Goal: Task Accomplishment & Management: Complete application form

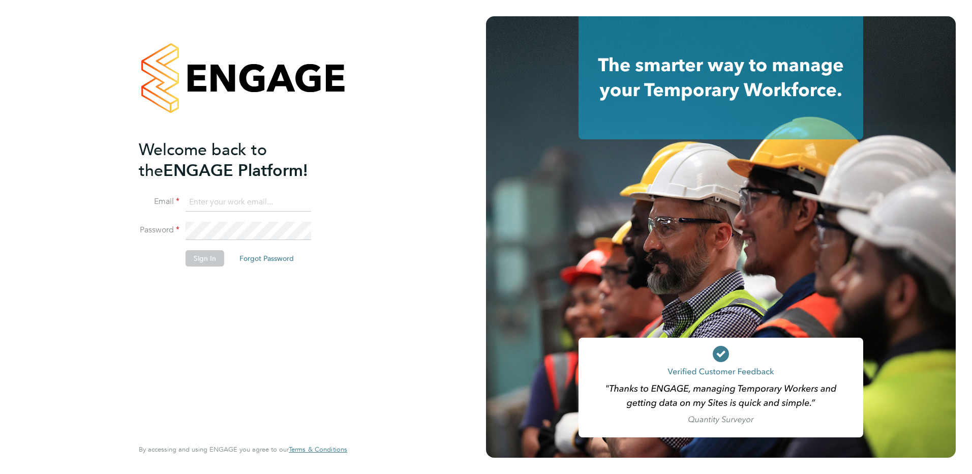
type input "lpayroll@jtrecruit.co.uk"
click at [205, 263] on button "Sign In" at bounding box center [204, 258] width 39 height 16
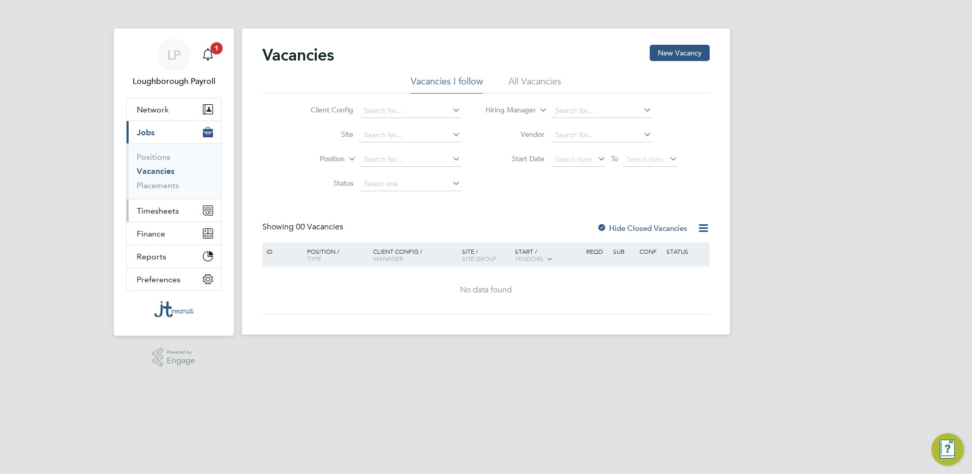
click at [170, 210] on span "Timesheets" at bounding box center [158, 211] width 42 height 10
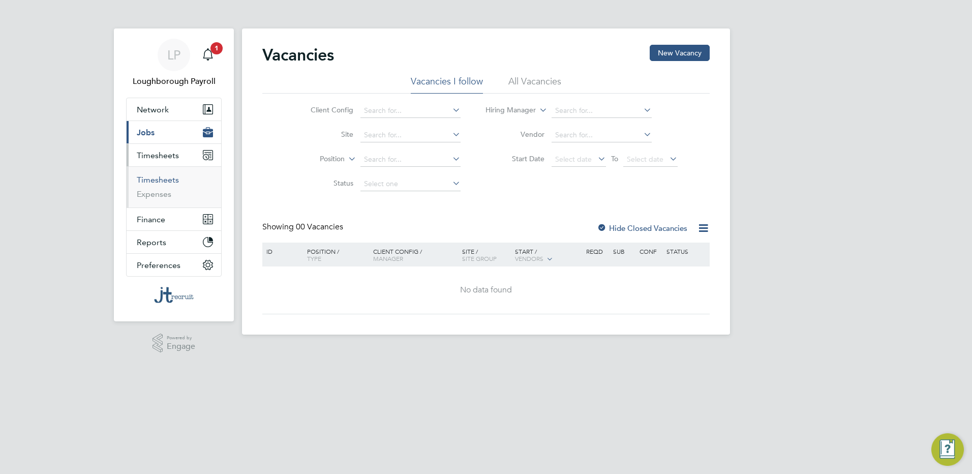
click at [168, 181] on link "Timesheets" at bounding box center [158, 180] width 42 height 10
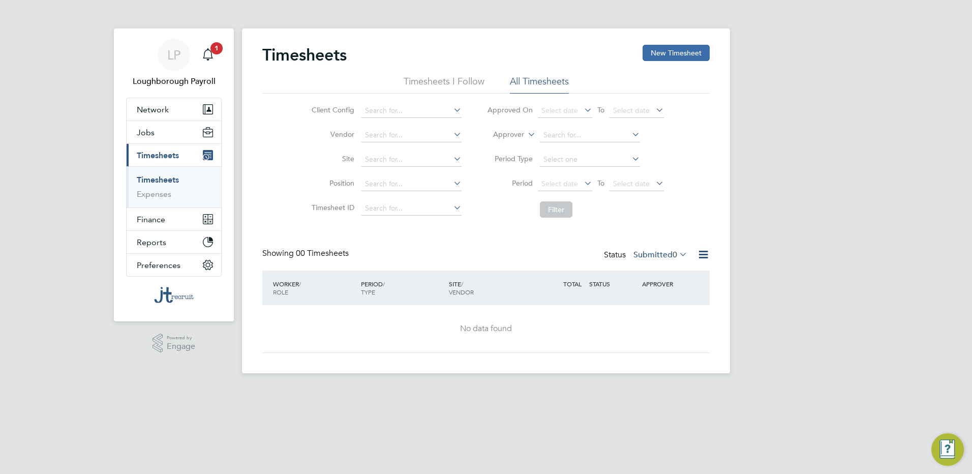
click at [673, 50] on button "New Timesheet" at bounding box center [675, 53] width 67 height 16
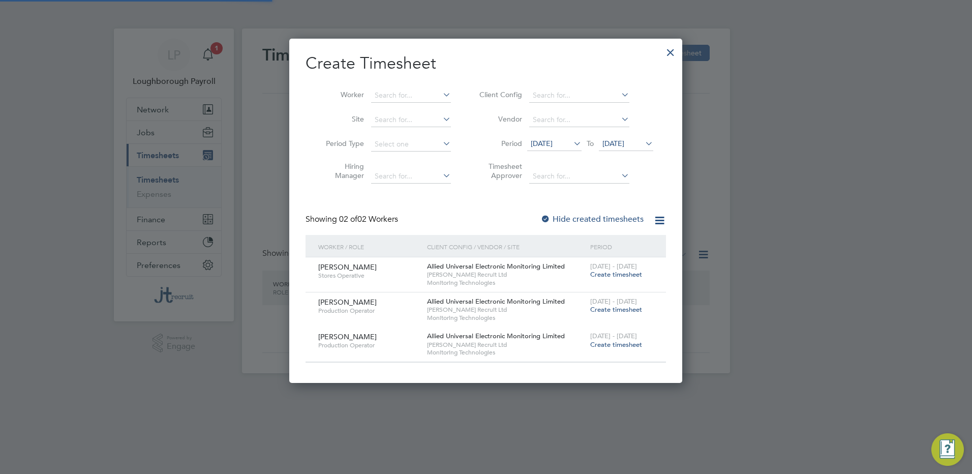
scroll to position [344, 393]
click at [591, 277] on span "Create timesheet" at bounding box center [616, 274] width 52 height 9
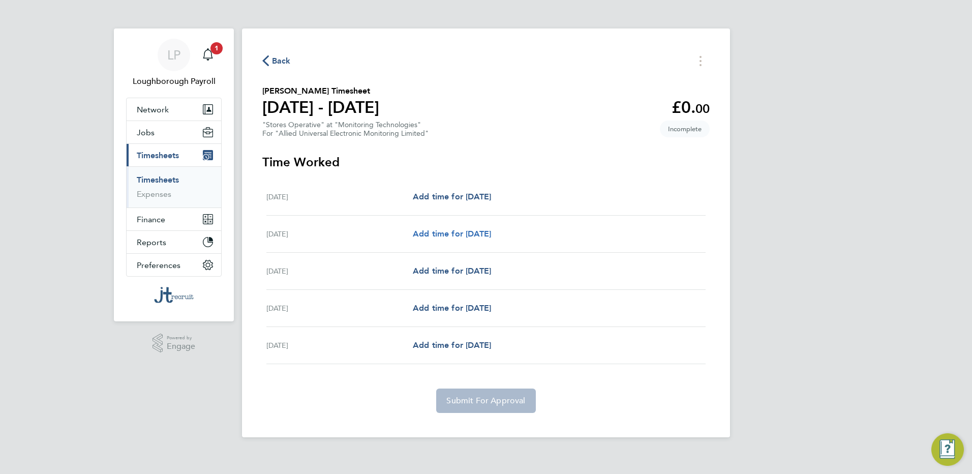
click at [491, 232] on span "Add time for Tue 26 Aug" at bounding box center [452, 234] width 78 height 10
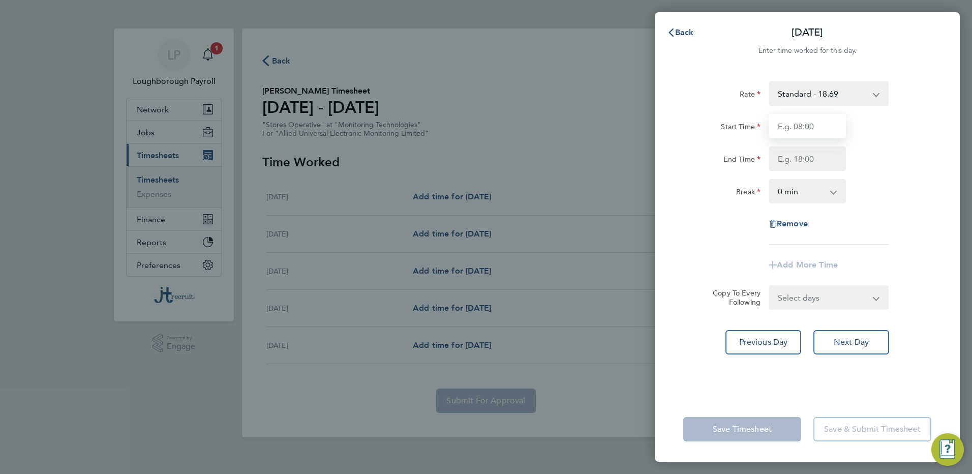
click at [818, 125] on input "Start Time" at bounding box center [806, 126] width 77 height 24
type input "07:00"
type input "16:30"
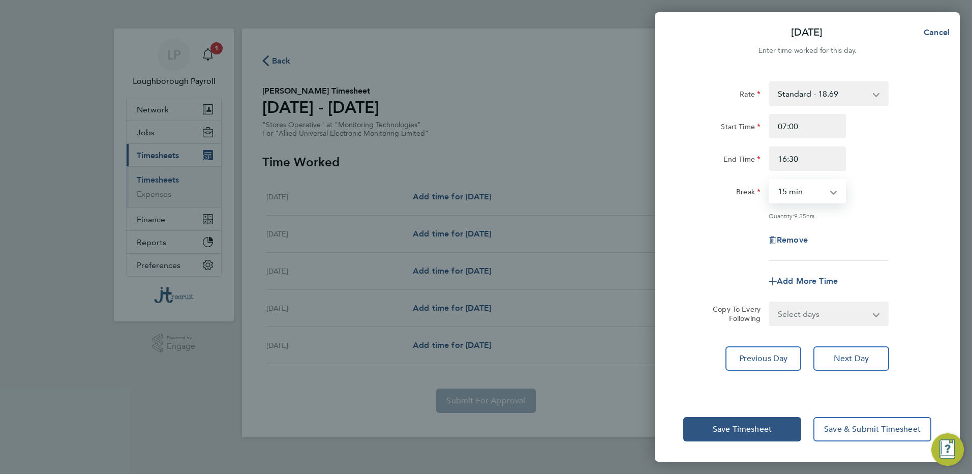
select select "30"
click at [871, 315] on select "Select days Day Wednesday Thursday Friday" at bounding box center [822, 313] width 107 height 22
select select "WED"
click at [769, 302] on select "Select days Day Wednesday Thursday Friday" at bounding box center [822, 313] width 107 height 22
select select "2025-08-29"
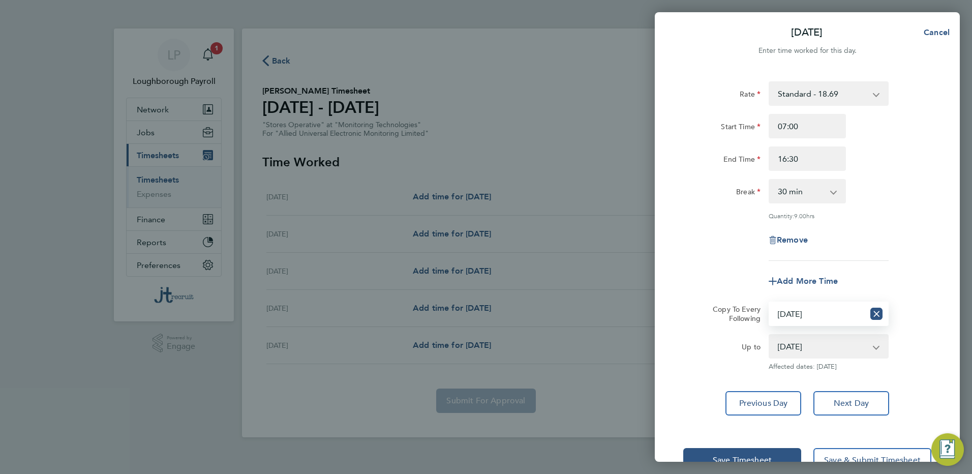
click at [842, 346] on select "27 Aug 2025 28 Aug 2025 29 Aug 2025" at bounding box center [822, 346] width 106 height 22
click at [769, 335] on select "27 Aug 2025 28 Aug 2025 29 Aug 2025" at bounding box center [822, 346] width 106 height 22
click at [761, 451] on button "Save Timesheet" at bounding box center [742, 460] width 118 height 24
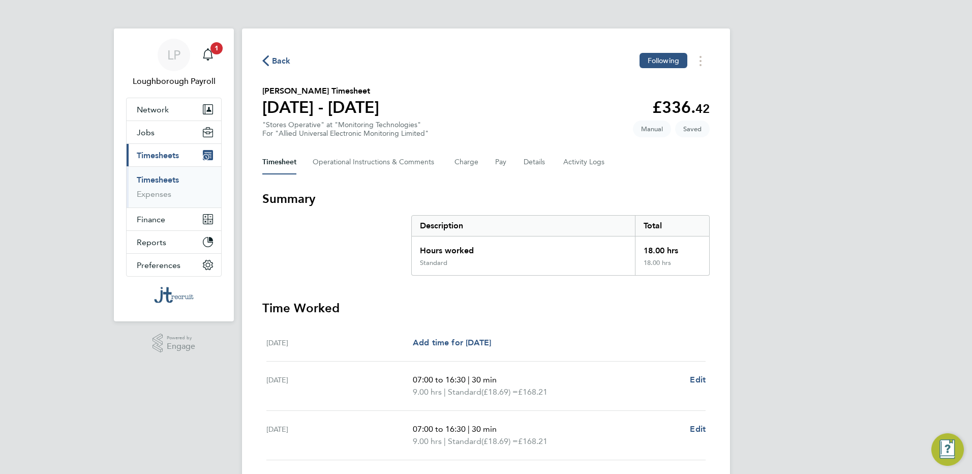
scroll to position [150, 0]
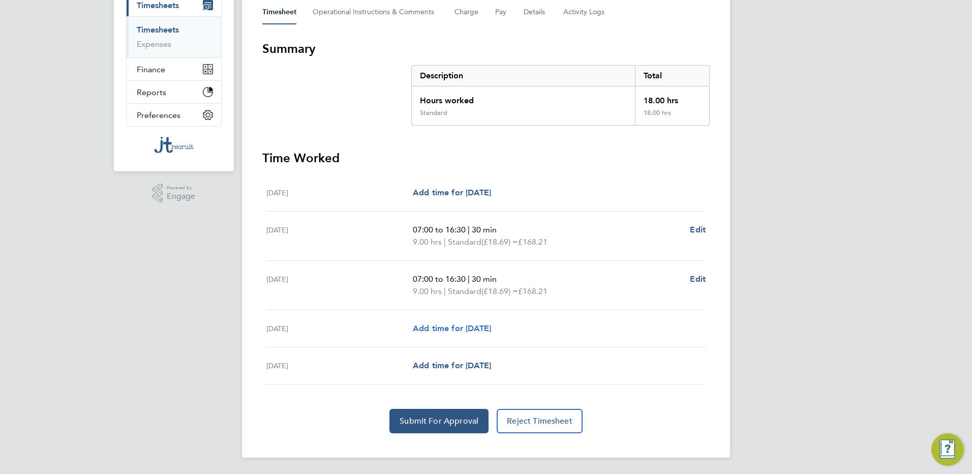
click at [491, 331] on span "Add time for Thu 28 Aug" at bounding box center [452, 328] width 78 height 10
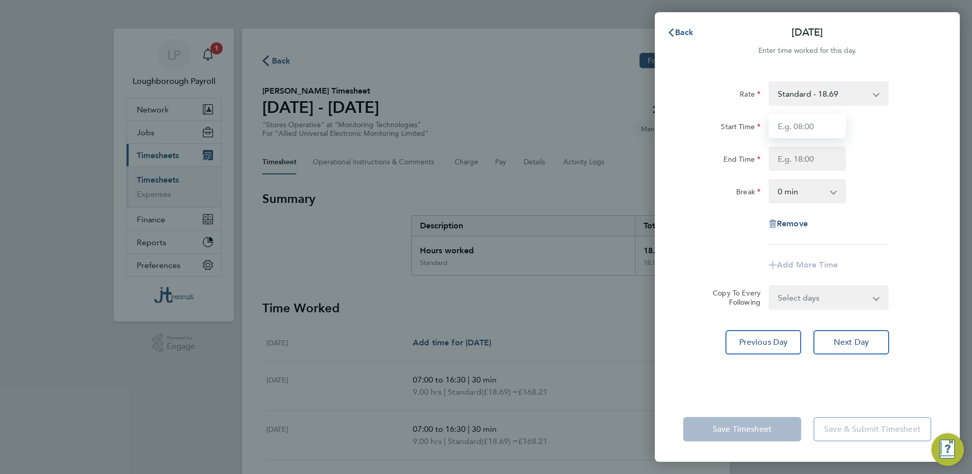
click at [791, 133] on input "Start Time" at bounding box center [806, 126] width 77 height 24
type input "07:00"
type input "16:30"
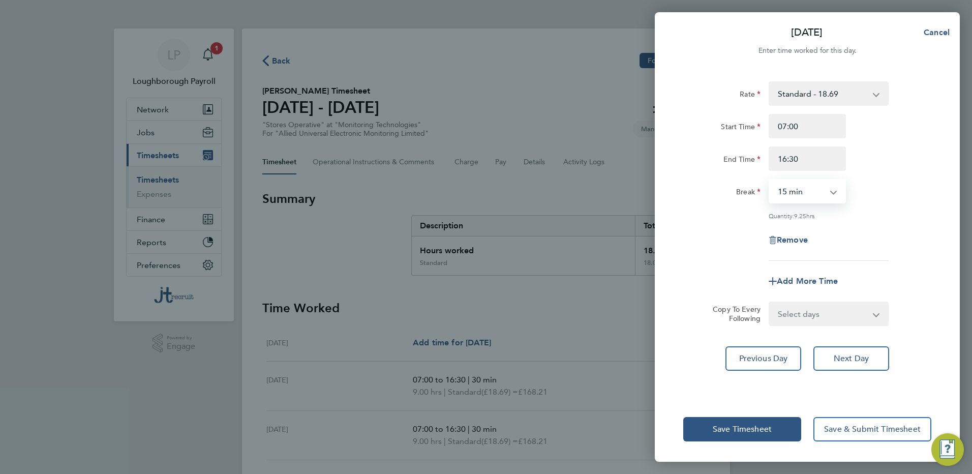
select select "30"
click at [858, 317] on select "Select days Friday" at bounding box center [822, 313] width 107 height 22
select select "FRI"
click at [769, 302] on select "Select days Friday" at bounding box center [822, 313] width 107 height 22
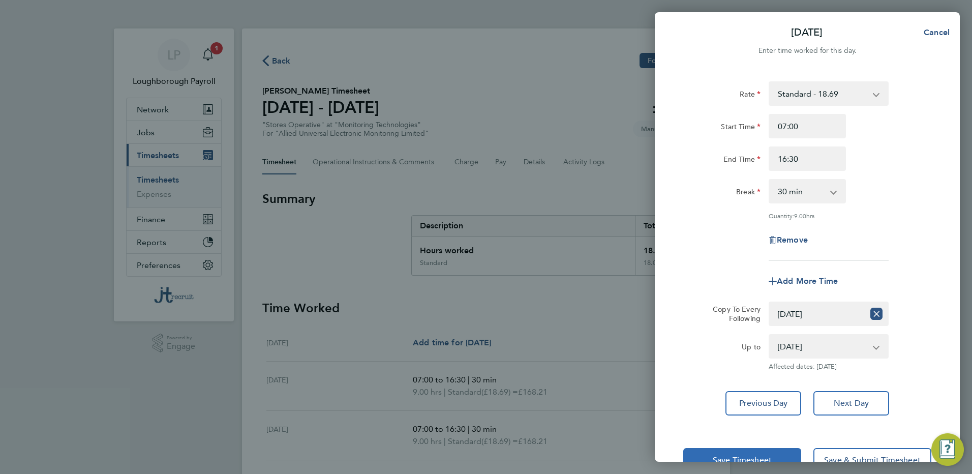
click at [738, 456] on span "Save Timesheet" at bounding box center [742, 460] width 59 height 10
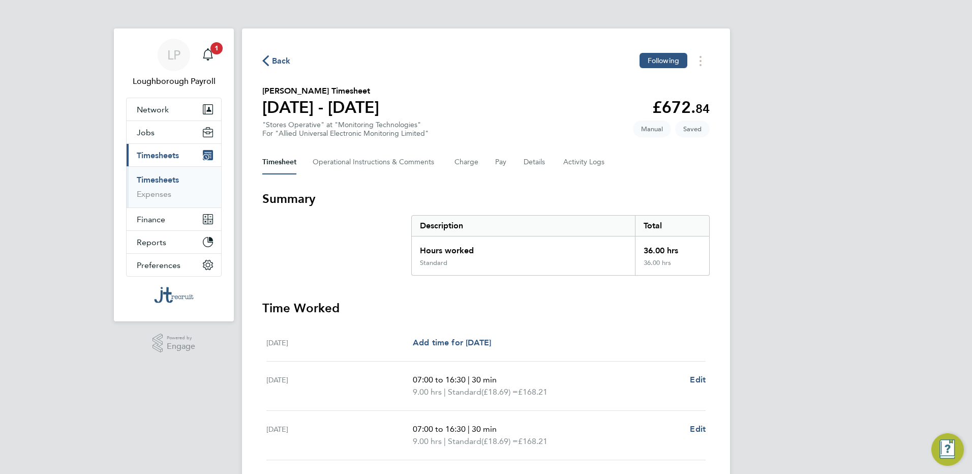
scroll to position [174, 0]
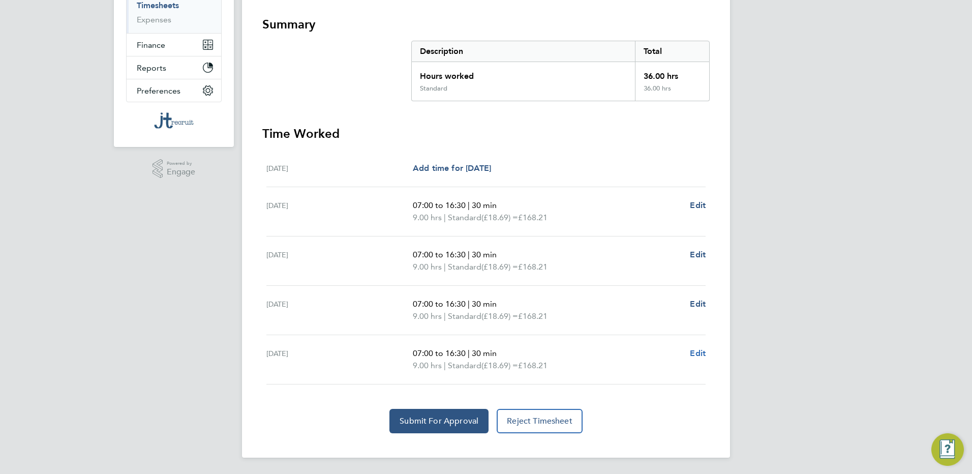
click at [693, 356] on span "Edit" at bounding box center [698, 353] width 16 height 10
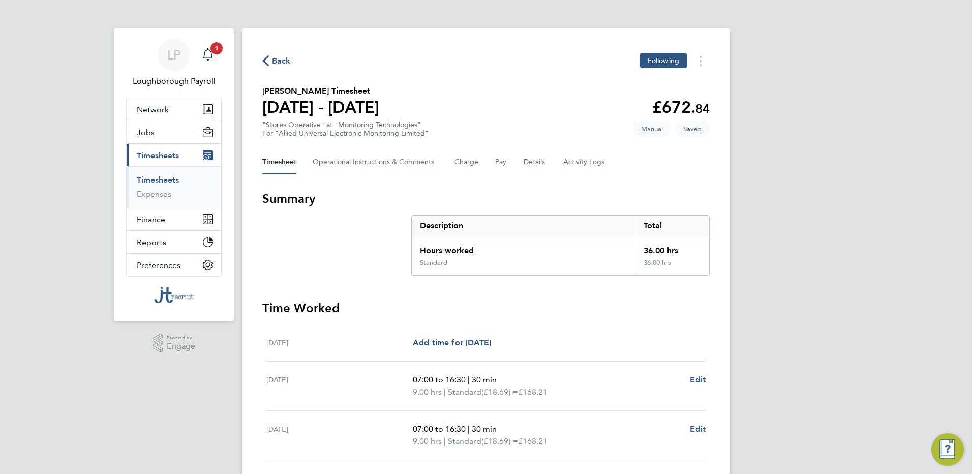
select select "30"
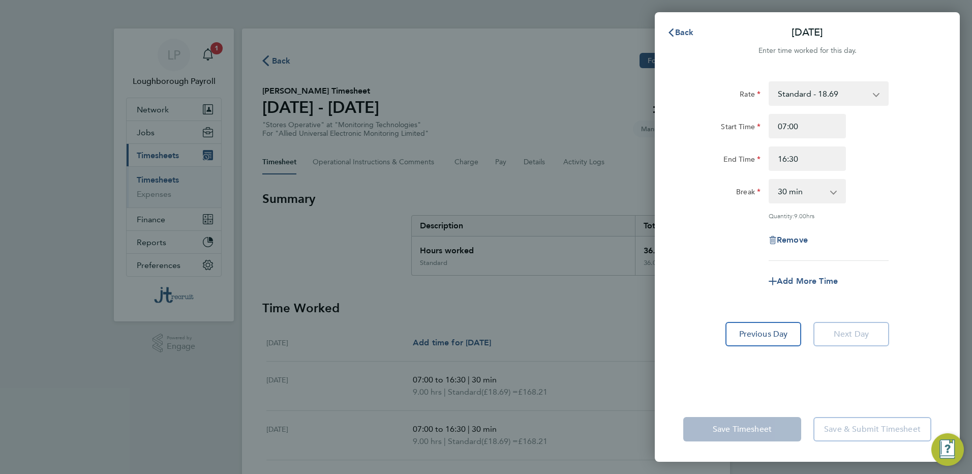
click at [806, 243] on div "Remove" at bounding box center [806, 240] width 85 height 24
click at [800, 238] on span "Remove" at bounding box center [792, 240] width 31 height 10
select select "null"
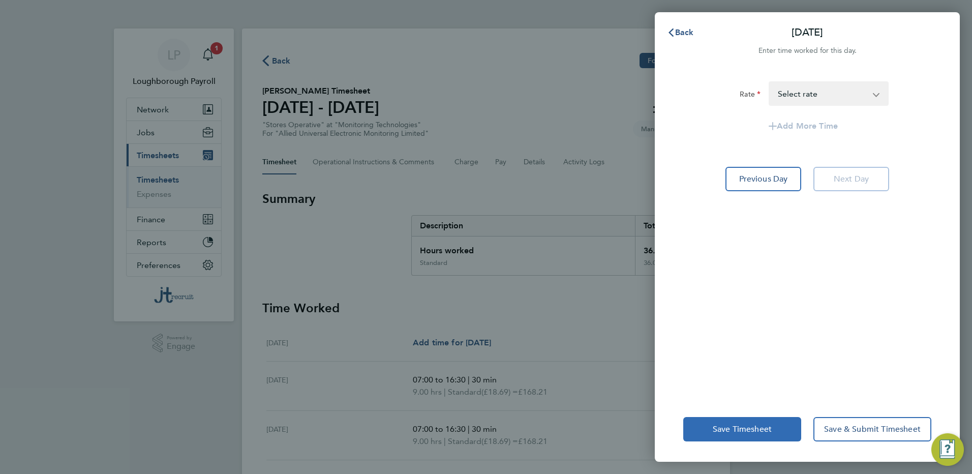
click at [765, 420] on button "Save Timesheet" at bounding box center [742, 429] width 118 height 24
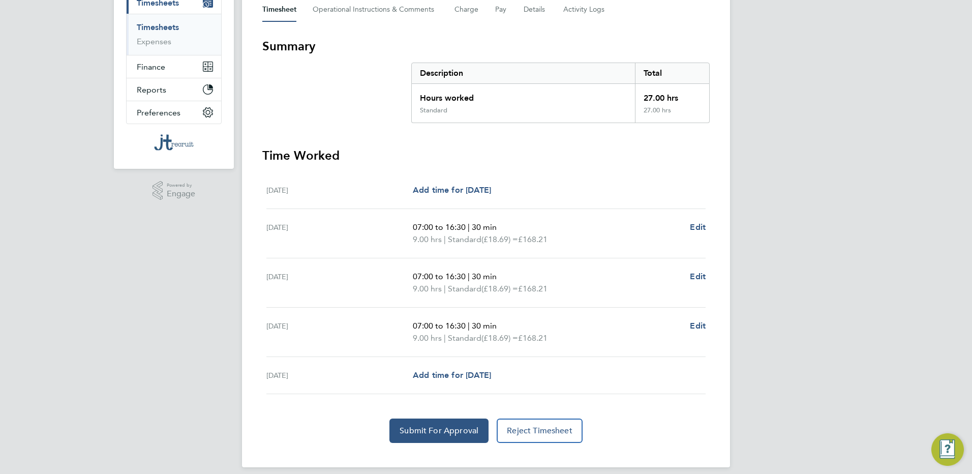
scroll to position [162, 0]
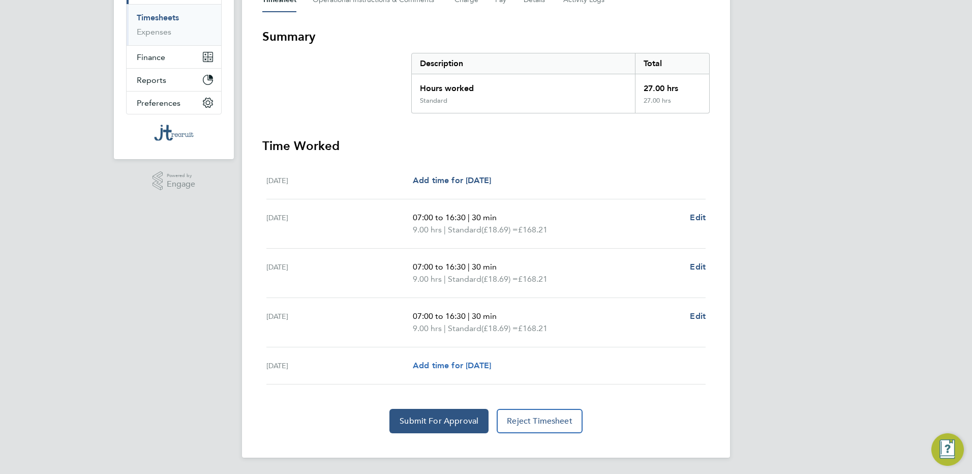
click at [485, 369] on span "Add time for [DATE]" at bounding box center [452, 365] width 78 height 10
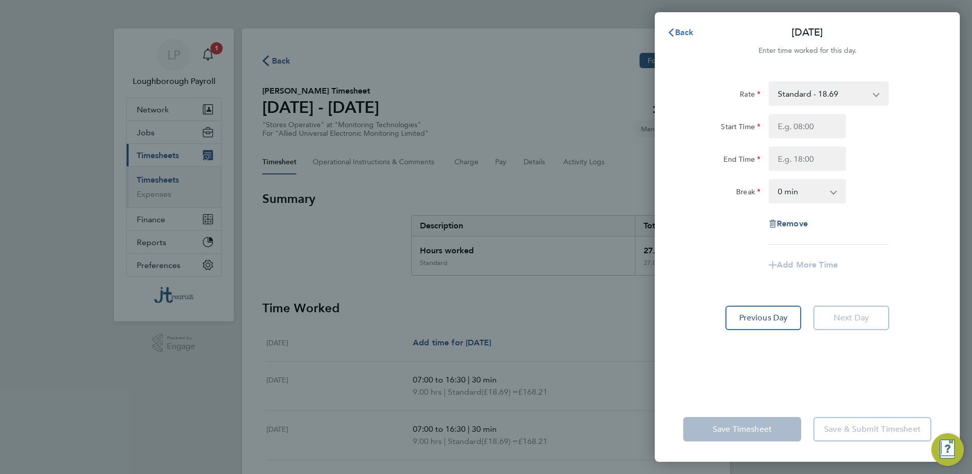
click at [684, 27] on span "Back" at bounding box center [684, 32] width 19 height 10
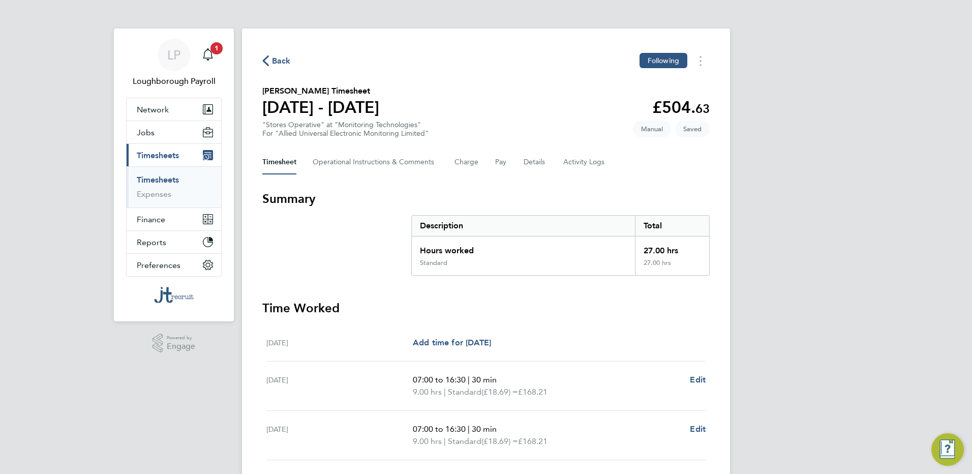
scroll to position [162, 0]
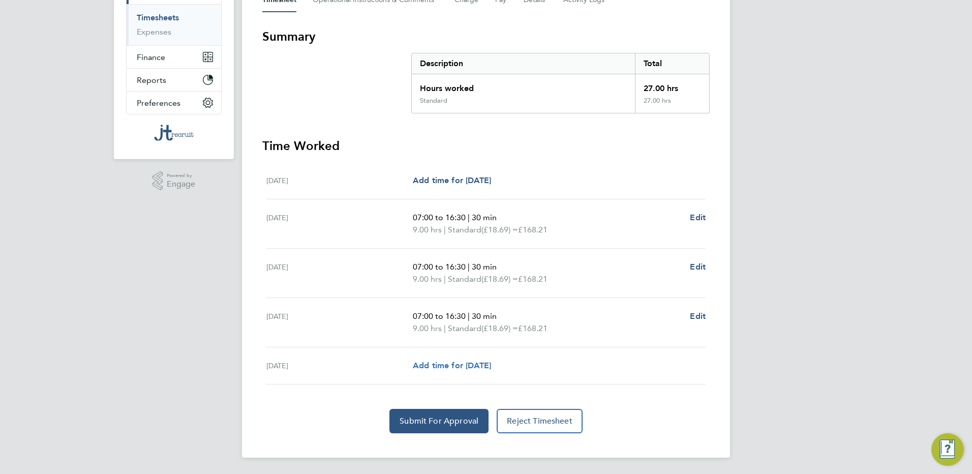
click at [490, 362] on span "Add time for [DATE]" at bounding box center [452, 365] width 78 height 10
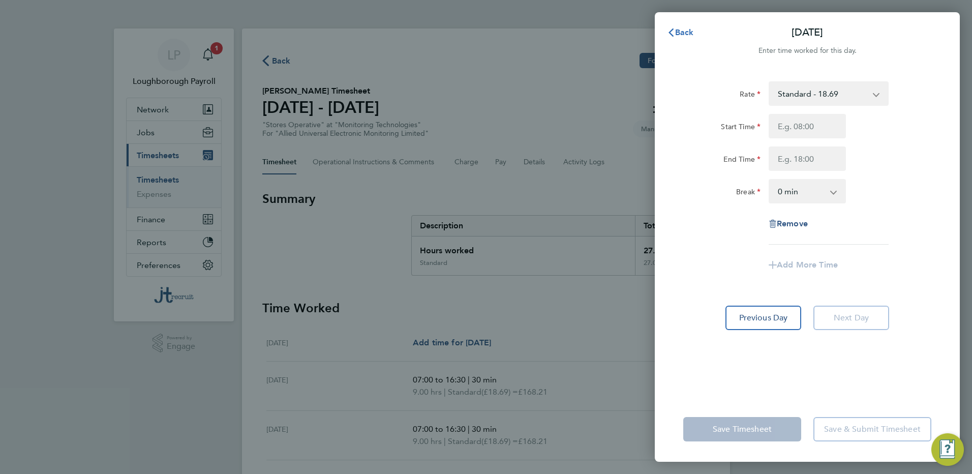
click at [671, 32] on icon "button" at bounding box center [671, 32] width 8 height 8
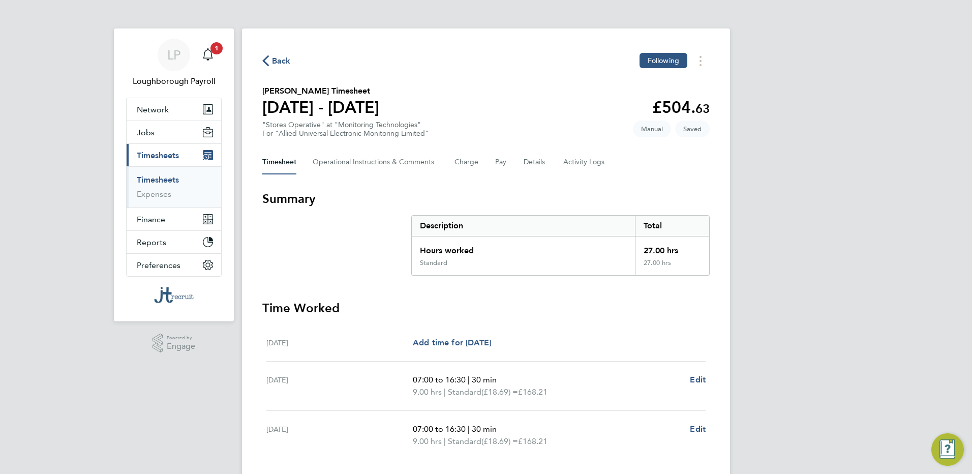
click at [333, 216] on section "Summary Description Total Hours worked 27.00 hrs Standard 27.00 hrs" at bounding box center [485, 233] width 447 height 85
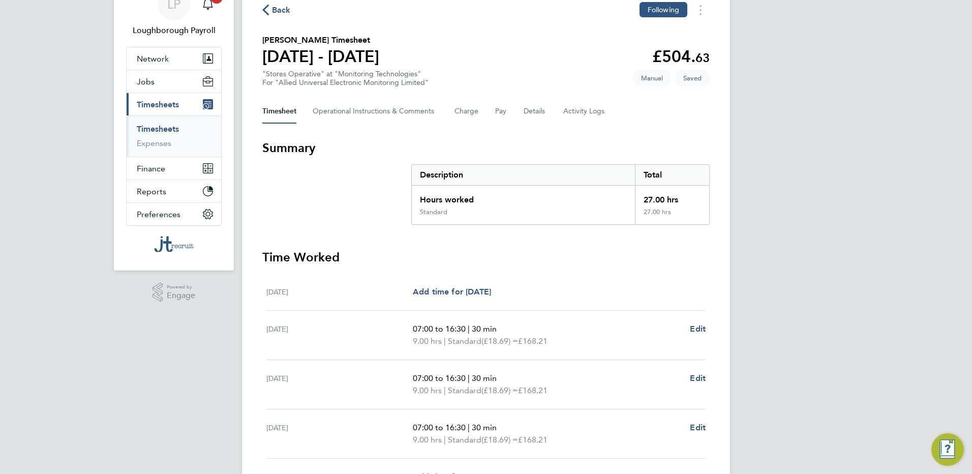
scroll to position [162, 0]
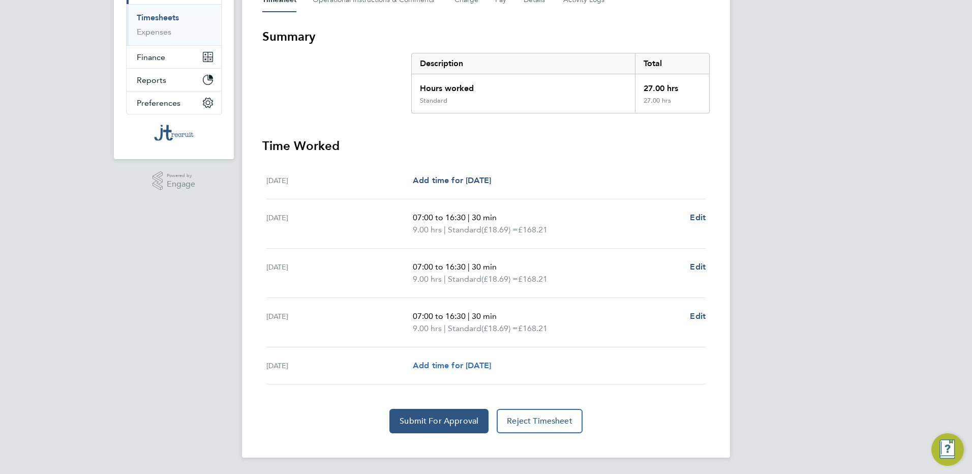
click at [491, 363] on span "Add time for [DATE]" at bounding box center [452, 365] width 78 height 10
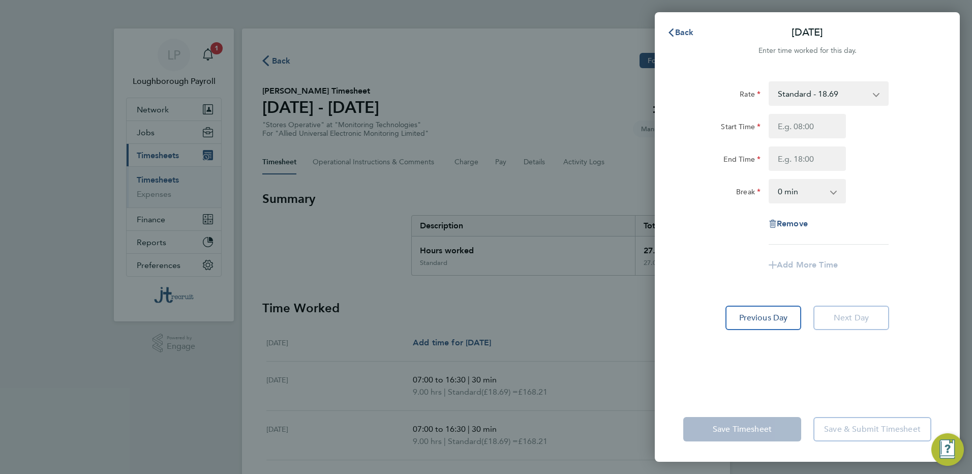
click at [832, 318] on app-form-button "Next Day" at bounding box center [848, 317] width 82 height 24
click at [675, 29] on span "Back" at bounding box center [684, 32] width 19 height 10
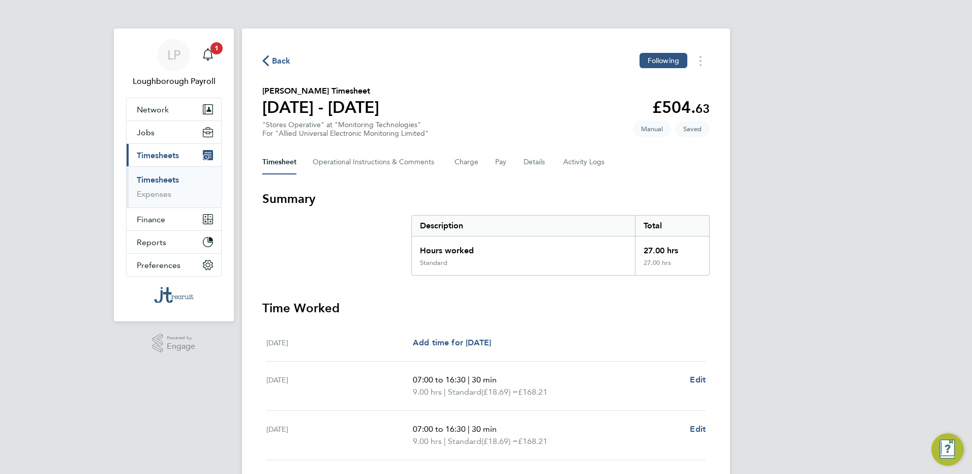
scroll to position [162, 0]
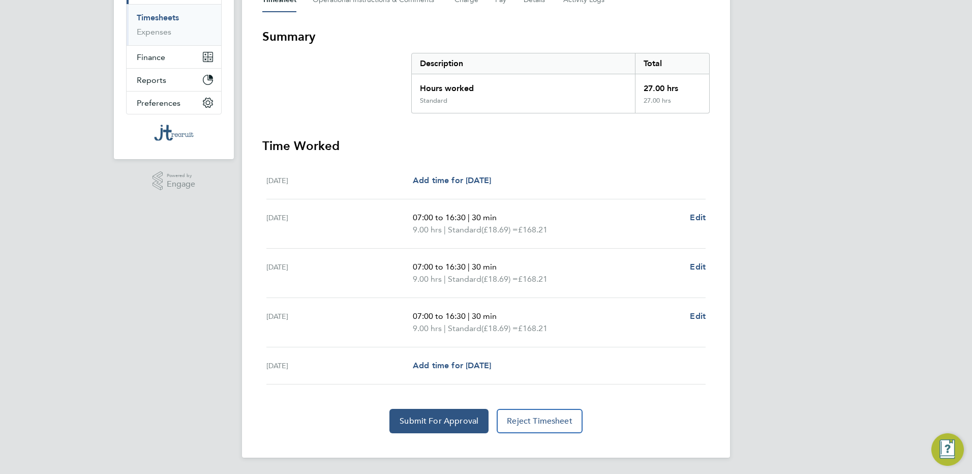
click at [948, 446] on img "Engage Resource Center" at bounding box center [947, 449] width 33 height 33
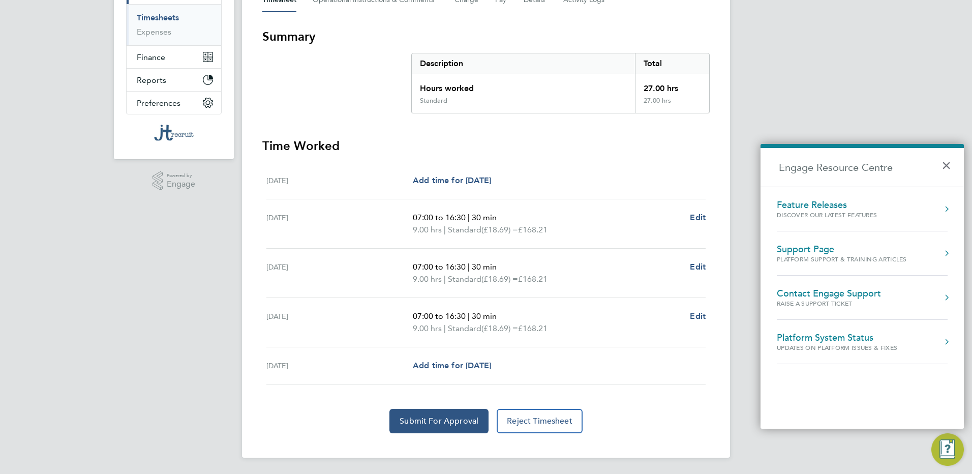
scroll to position [0, 0]
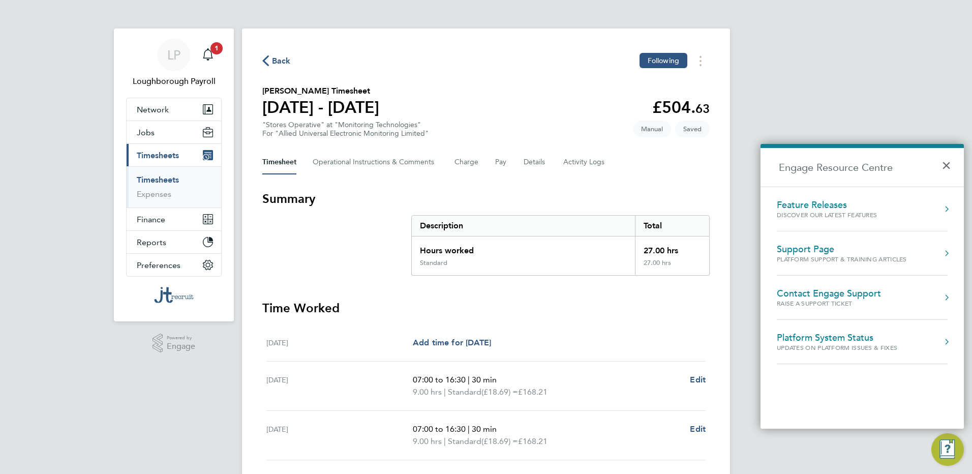
click at [280, 62] on span "Back" at bounding box center [281, 61] width 19 height 12
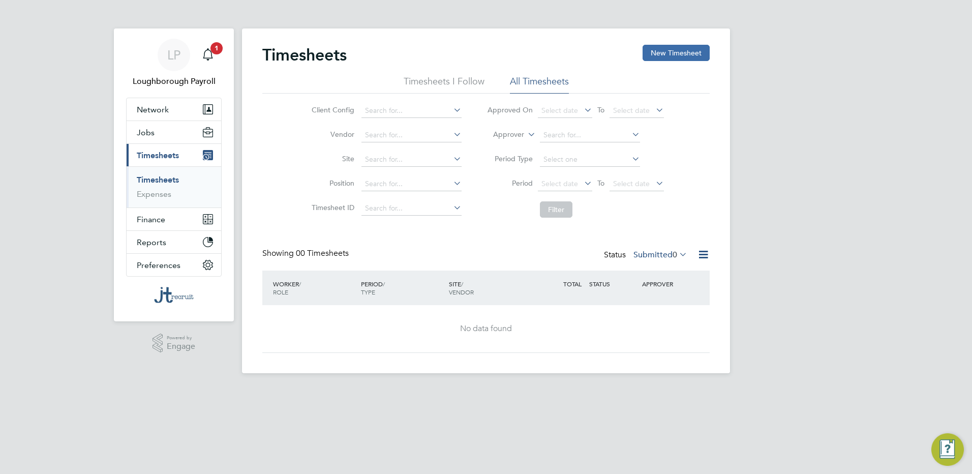
click at [666, 53] on button "New Timesheet" at bounding box center [675, 53] width 67 height 16
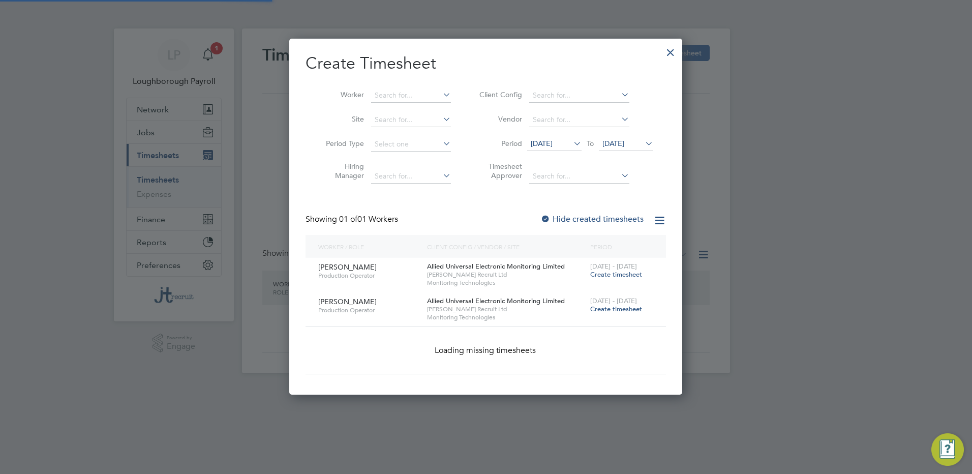
scroll to position [308, 393]
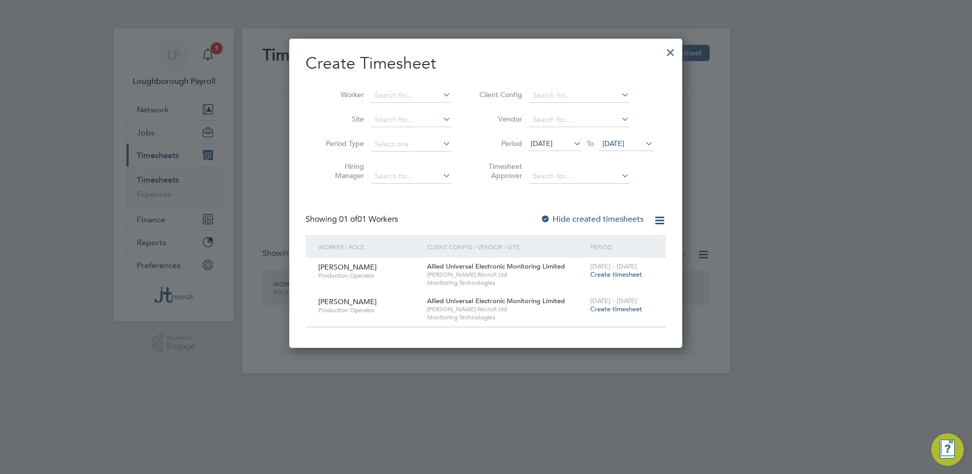
click at [669, 46] on div at bounding box center [670, 50] width 18 height 18
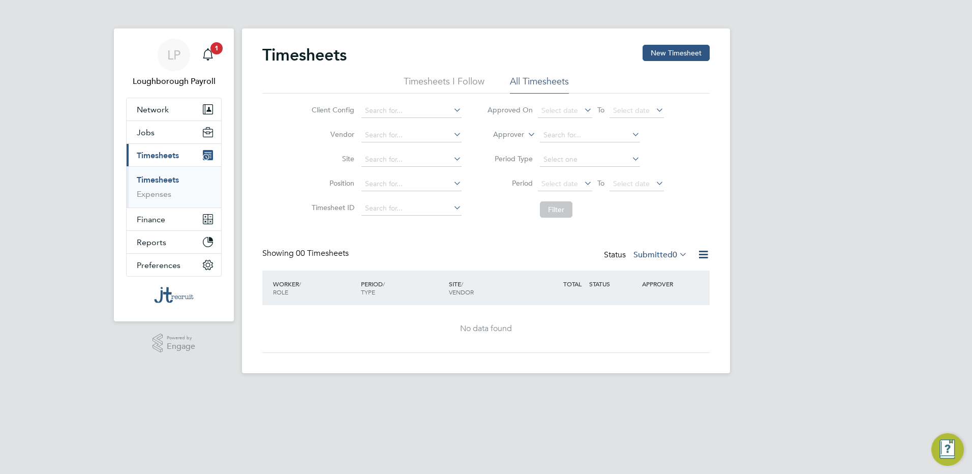
click at [444, 84] on li "Timesheets I Follow" at bounding box center [444, 84] width 81 height 18
click at [531, 89] on li "All Timesheets" at bounding box center [539, 84] width 59 height 18
click at [656, 254] on label "Submitted 0" at bounding box center [660, 255] width 54 height 10
click at [674, 313] on li "557" at bounding box center [682, 315] width 17 height 14
click at [672, 253] on span "0" at bounding box center [674, 255] width 5 height 10
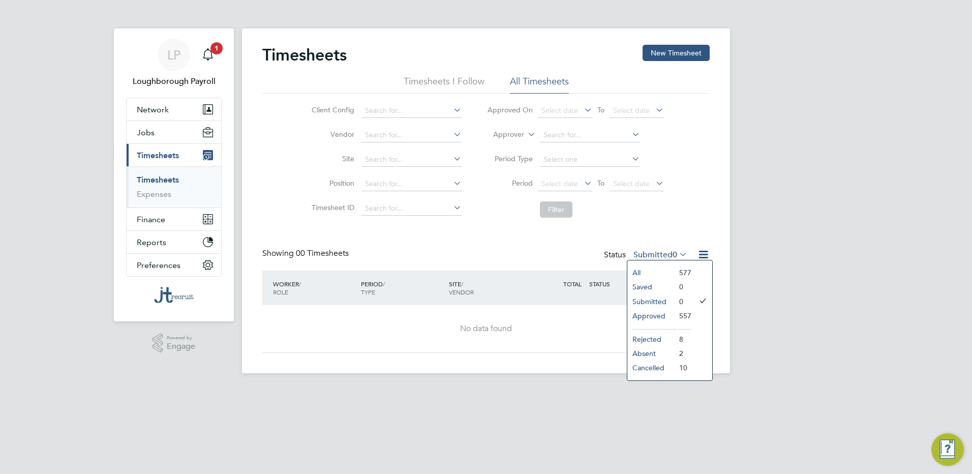
click at [651, 281] on li "Saved" at bounding box center [650, 287] width 47 height 14
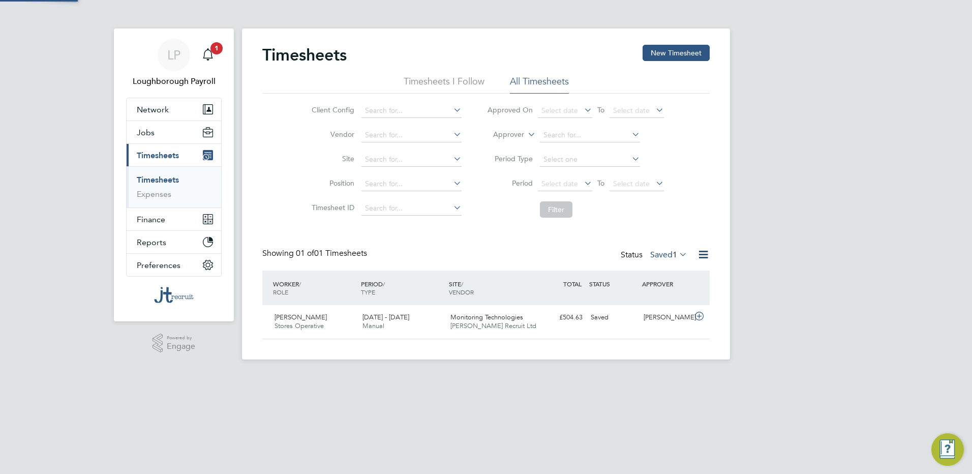
scroll to position [26, 88]
click at [694, 317] on icon at bounding box center [699, 316] width 13 height 8
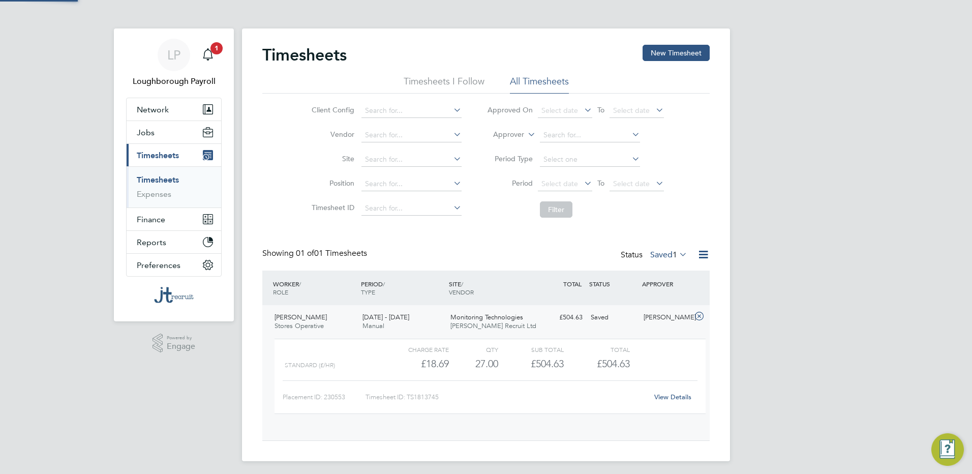
scroll to position [17, 99]
click at [662, 393] on link "View Details" at bounding box center [672, 396] width 37 height 9
click at [594, 350] on div "Total" at bounding box center [597, 349] width 66 height 12
click at [616, 362] on span "£504.63" at bounding box center [613, 363] width 33 height 12
click at [670, 396] on link "View Details" at bounding box center [672, 396] width 37 height 9
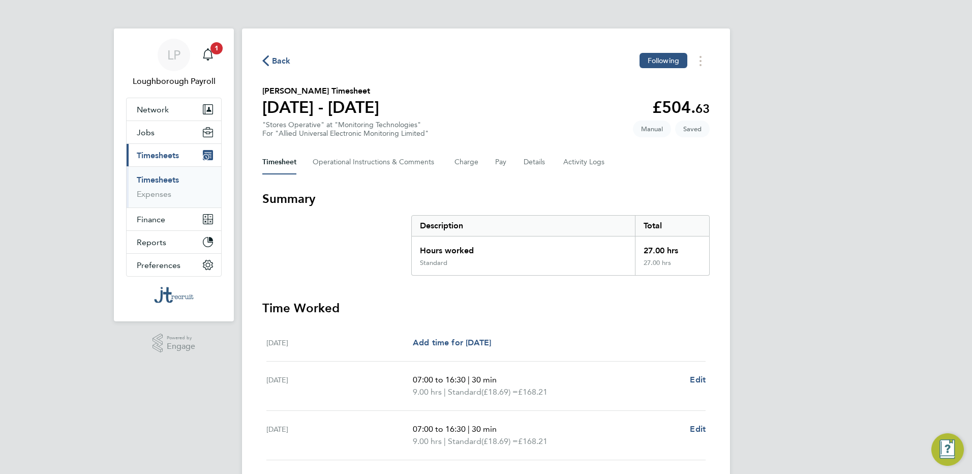
click at [168, 179] on link "Timesheets" at bounding box center [158, 180] width 42 height 10
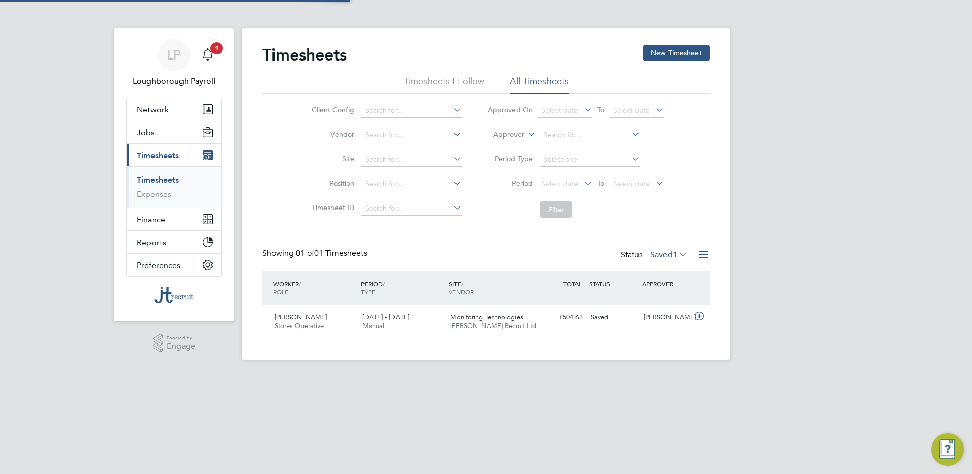
scroll to position [26, 88]
click at [646, 316] on div "Paul Malkin" at bounding box center [665, 317] width 53 height 17
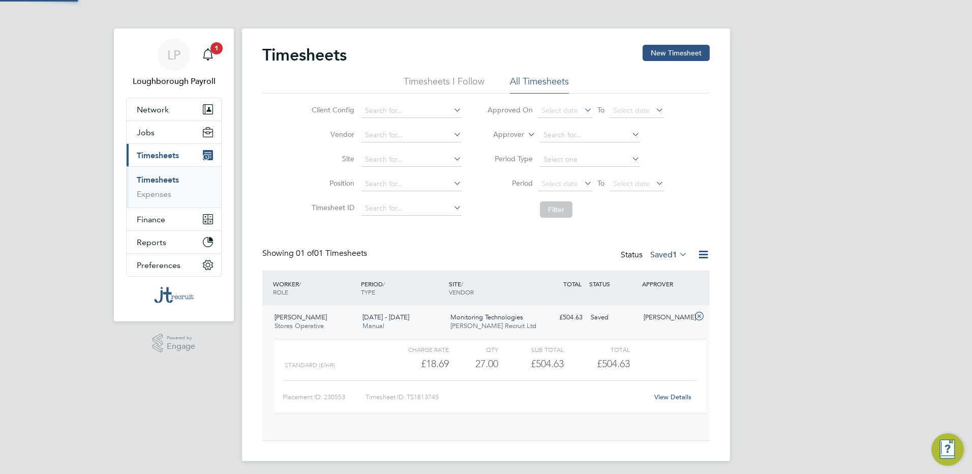
scroll to position [17, 99]
click at [671, 397] on link "View Details" at bounding box center [672, 396] width 37 height 9
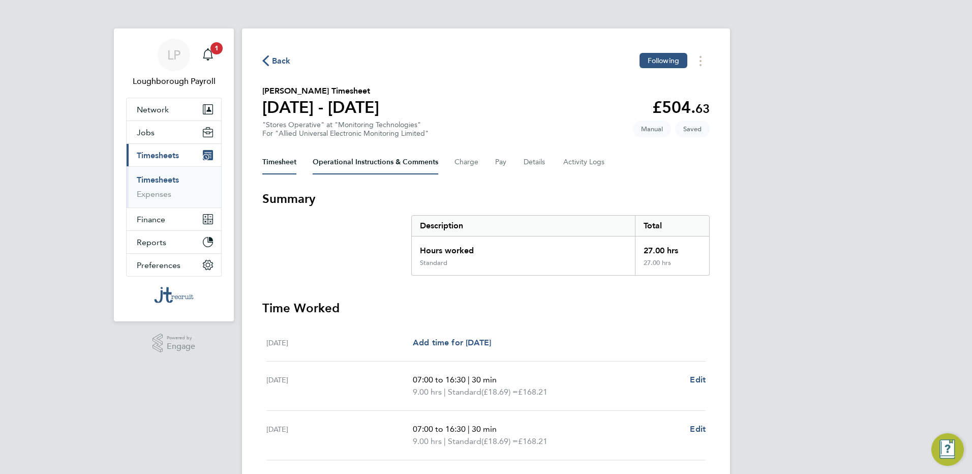
click at [368, 159] on Comments-tab "Operational Instructions & Comments" at bounding box center [376, 162] width 126 height 24
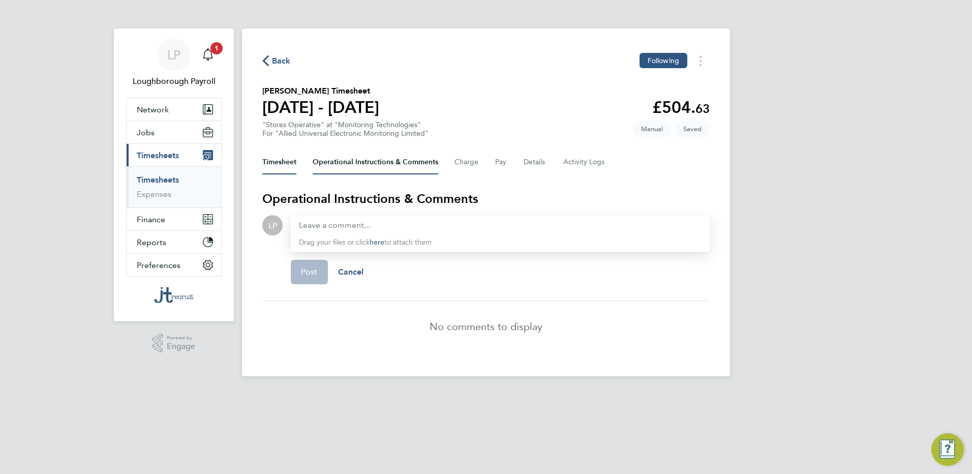
click at [288, 165] on button "Timesheet" at bounding box center [279, 162] width 34 height 24
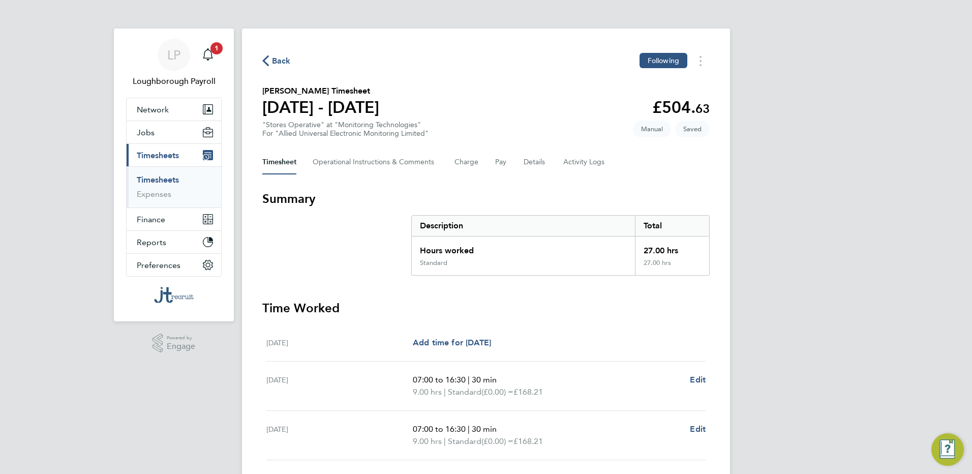
scroll to position [162, 0]
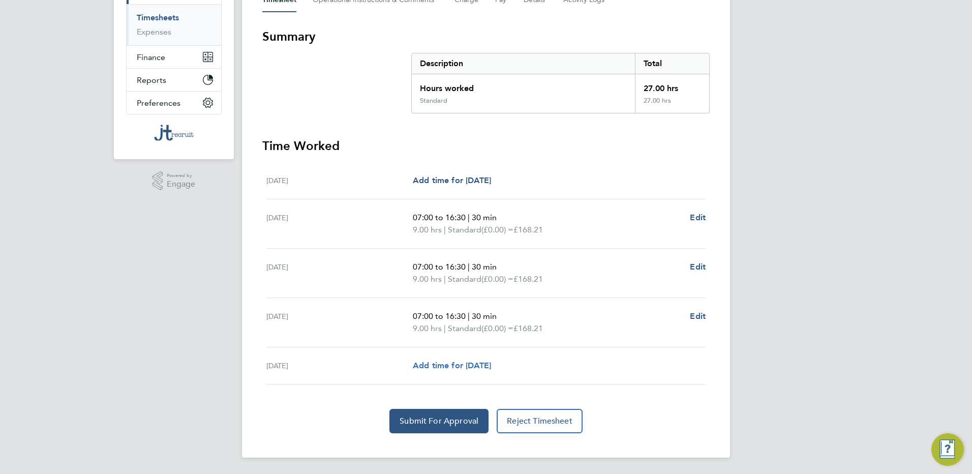
click at [491, 365] on span "Add time for [DATE]" at bounding box center [452, 365] width 78 height 10
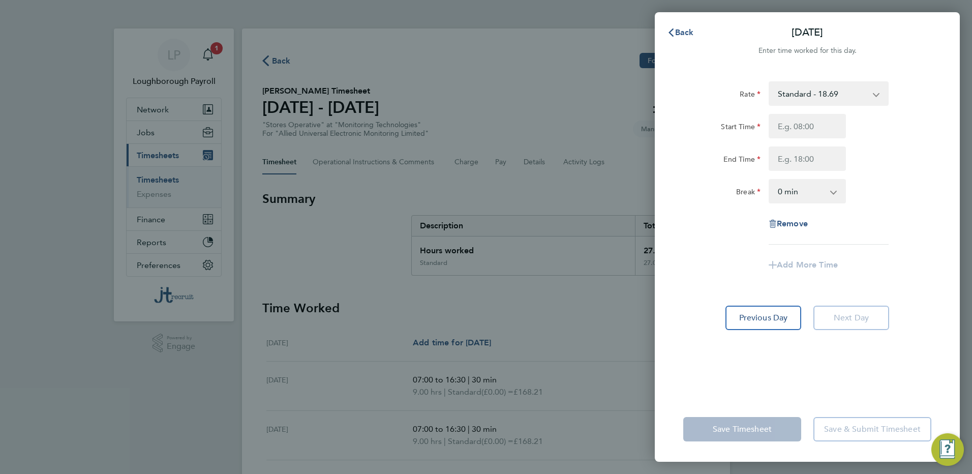
click at [849, 312] on app-form-button "Next Day" at bounding box center [848, 317] width 82 height 24
click at [669, 33] on icon "button" at bounding box center [670, 32] width 5 height 8
